Goal: Task Accomplishment & Management: Manage account settings

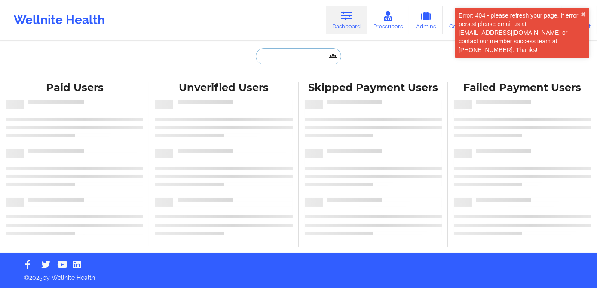
click at [301, 56] on input "text" at bounding box center [298, 56] width 85 height 16
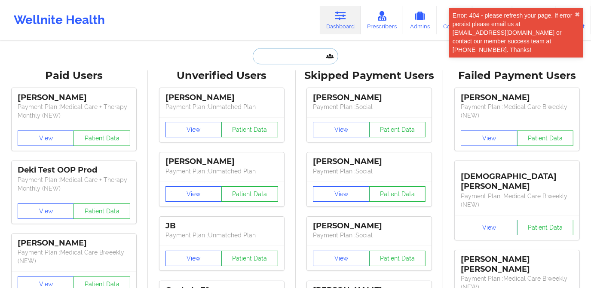
type input "c"
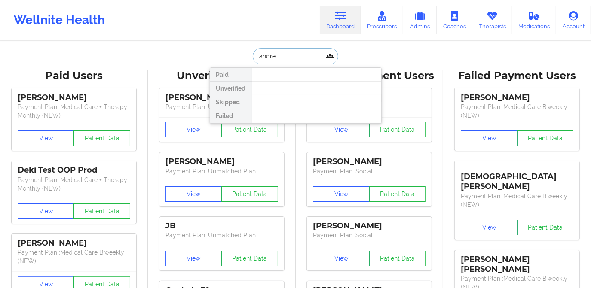
type input "andreu"
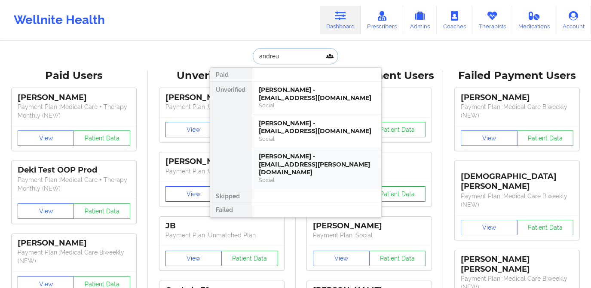
click at [303, 156] on div "[PERSON_NAME] - [EMAIL_ADDRESS][PERSON_NAME][DOMAIN_NAME]" at bounding box center [316, 165] width 115 height 24
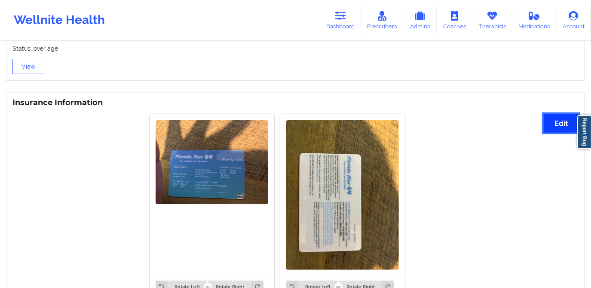
click at [548, 126] on button "Edit" at bounding box center [561, 123] width 35 height 18
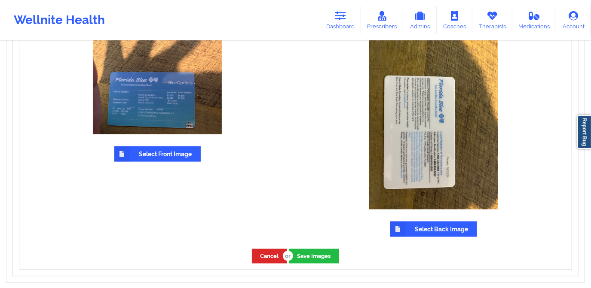
scroll to position [746, 0]
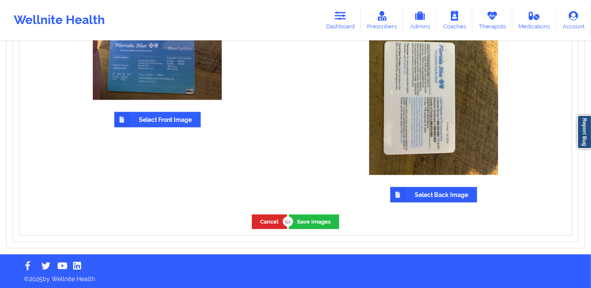
click at [164, 124] on label "Select Front Image" at bounding box center [157, 119] width 86 height 15
click at [0, 0] on input "Select Front Image" at bounding box center [0, 0] width 0 height 0
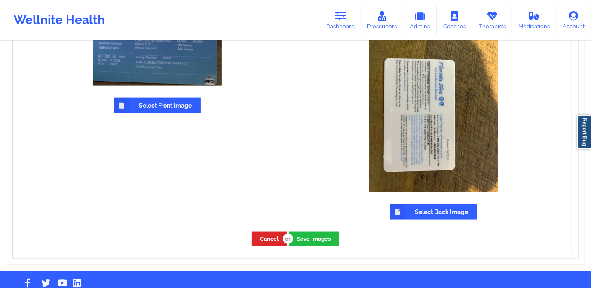
click at [425, 209] on label "Select Back Image" at bounding box center [433, 212] width 87 height 15
click at [0, 0] on input "Select Back Image" at bounding box center [0, 0] width 0 height 0
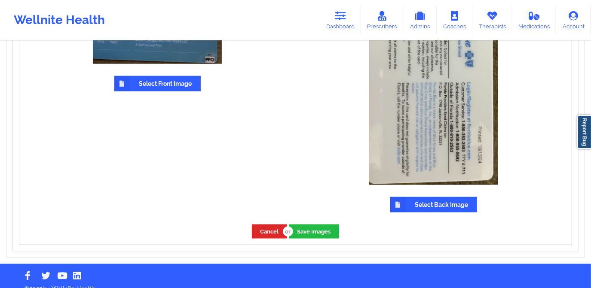
scroll to position [779, 0]
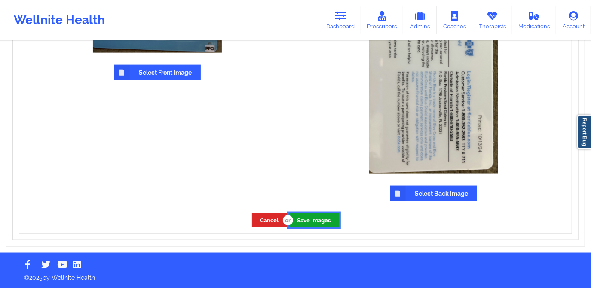
click at [314, 219] on button "Save Images" at bounding box center [314, 221] width 50 height 14
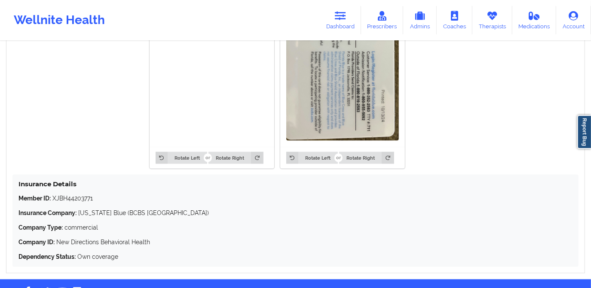
scroll to position [773, 0]
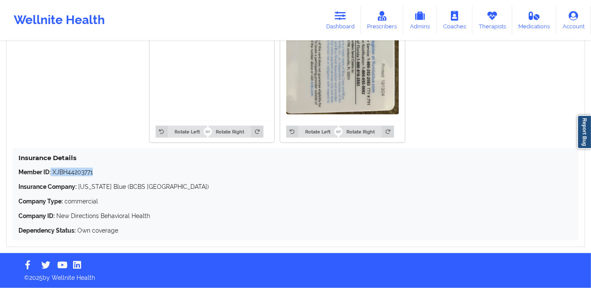
drag, startPoint x: 52, startPoint y: 172, endPoint x: 102, endPoint y: 175, distance: 50.4
click at [102, 175] on p "Member ID: XJBH44203771" at bounding box center [295, 172] width 554 height 9
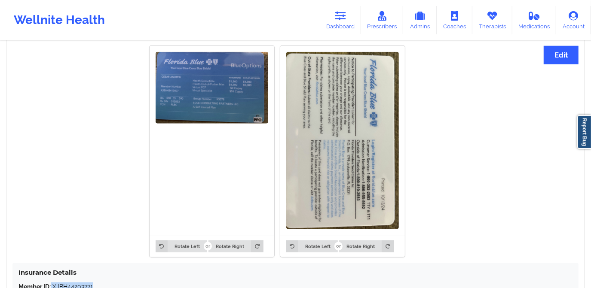
scroll to position [656, 0]
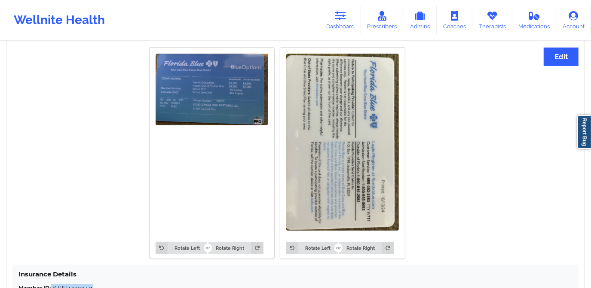
click at [210, 110] on img at bounding box center [212, 90] width 113 height 72
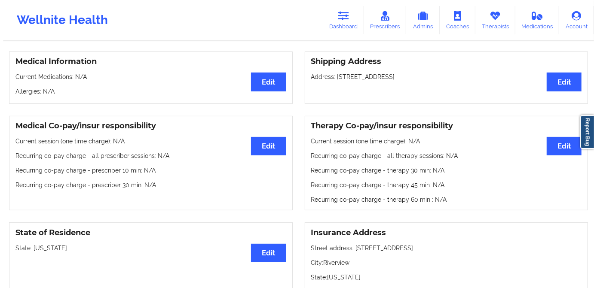
scroll to position [0, 0]
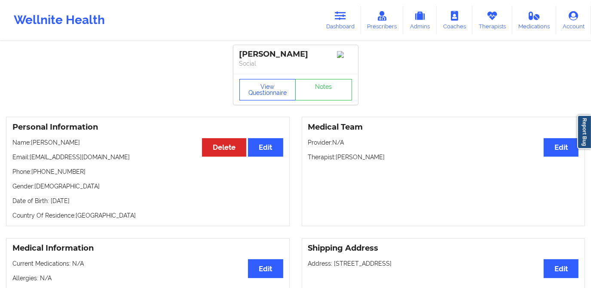
click at [262, 84] on button "View Questionnaire" at bounding box center [267, 89] width 57 height 21
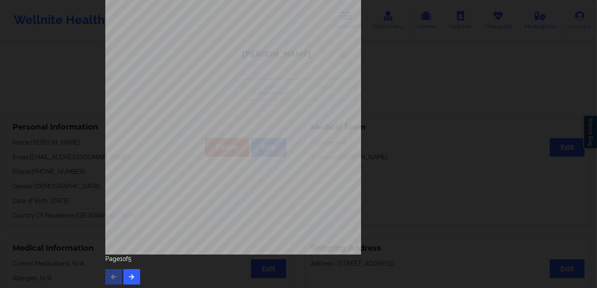
scroll to position [121, 0]
click at [128, 277] on button "button" at bounding box center [131, 274] width 17 height 15
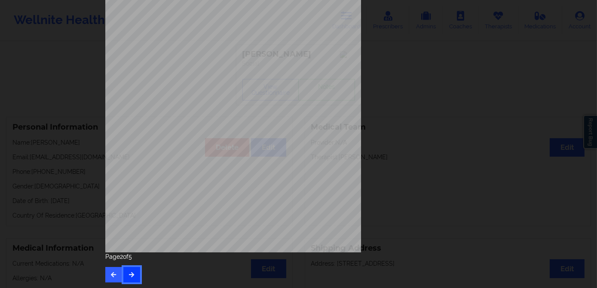
click at [132, 276] on icon "button" at bounding box center [131, 274] width 7 height 5
click at [130, 274] on icon "button" at bounding box center [131, 274] width 7 height 5
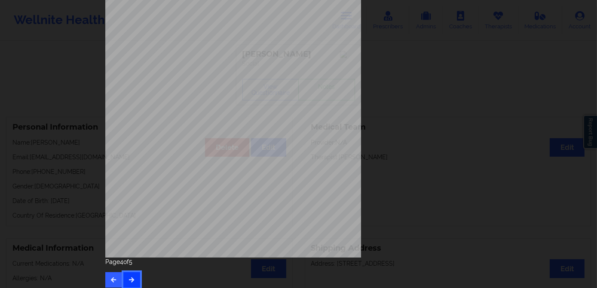
scroll to position [117, 0]
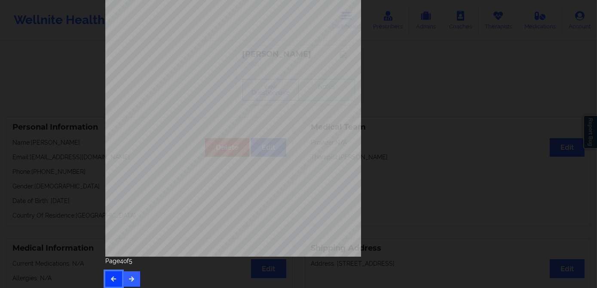
click at [116, 275] on button "button" at bounding box center [113, 279] width 17 height 15
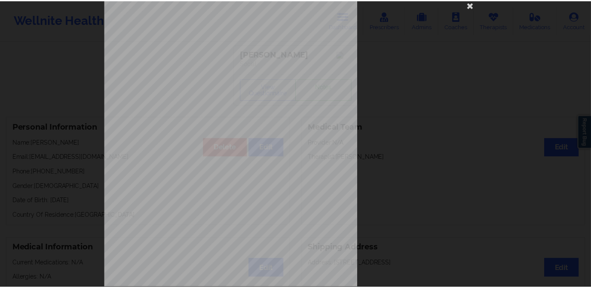
scroll to position [0, 0]
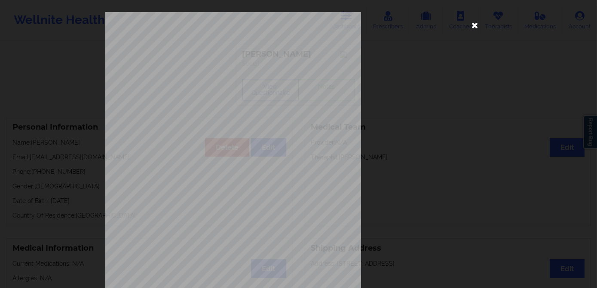
click at [472, 28] on icon at bounding box center [475, 25] width 14 height 14
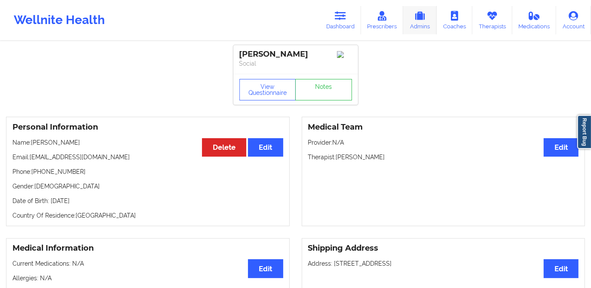
click at [426, 21] on link "Admins" at bounding box center [420, 20] width 34 height 28
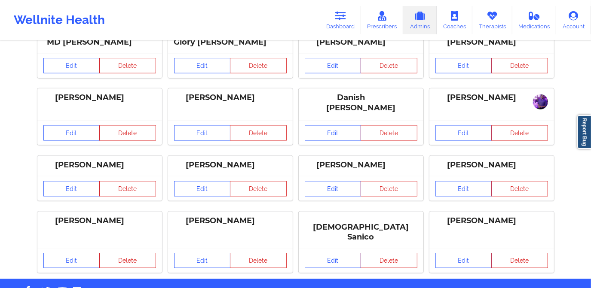
scroll to position [698, 0]
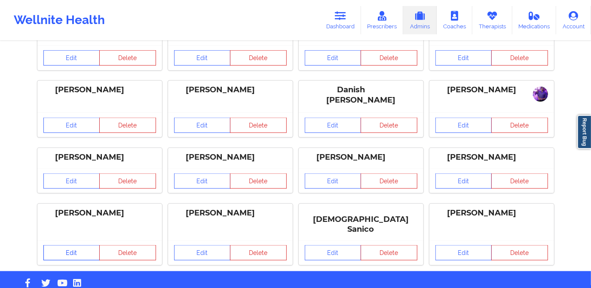
click at [75, 245] on link "Edit" at bounding box center [71, 252] width 57 height 15
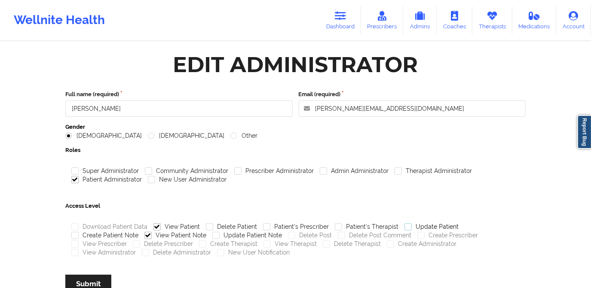
click at [423, 224] on label "Update Patient" at bounding box center [432, 227] width 54 height 7
click at [412, 224] on input "Update Patient" at bounding box center [408, 227] width 7 height 7
checkbox input "true"
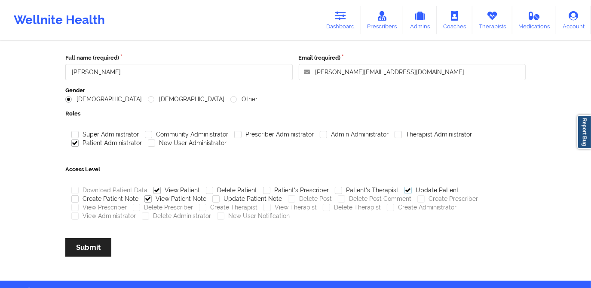
scroll to position [39, 0]
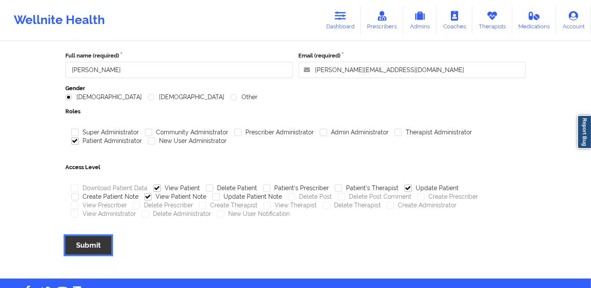
click at [80, 246] on button "Submit" at bounding box center [88, 245] width 46 height 18
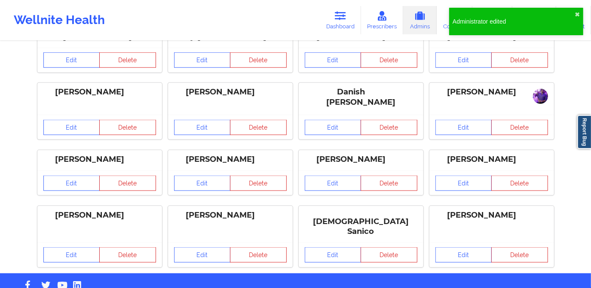
scroll to position [698, 0]
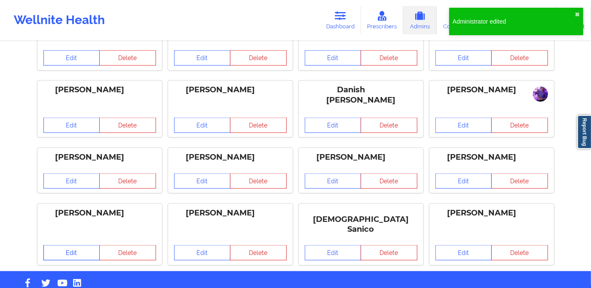
click at [79, 245] on link "Edit" at bounding box center [71, 252] width 57 height 15
